Goal: Communication & Community: Ask a question

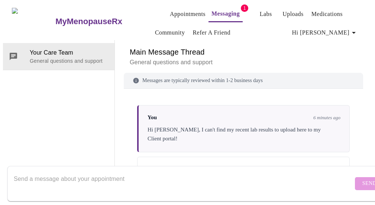
scroll to position [32, 0]
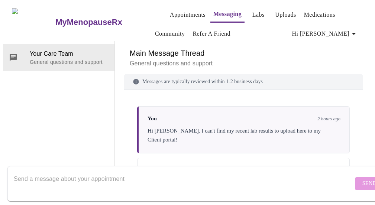
scroll to position [26, 0]
